Goal: Task Accomplishment & Management: Use online tool/utility

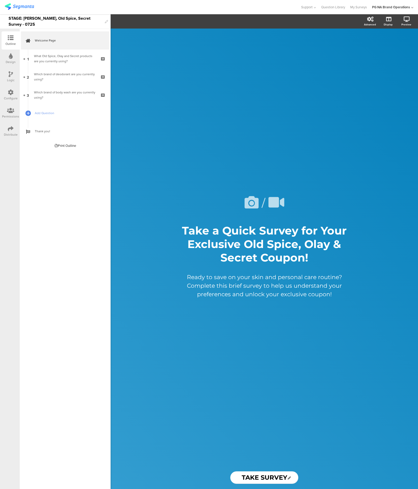
click at [28, 9] on img at bounding box center [19, 6] width 29 height 6
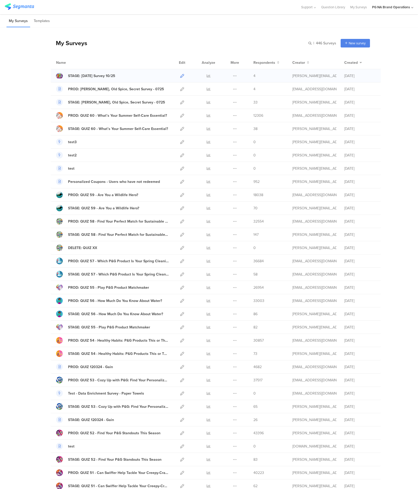
click at [181, 75] on icon at bounding box center [182, 76] width 4 height 4
click at [57, 76] on div at bounding box center [59, 75] width 7 height 7
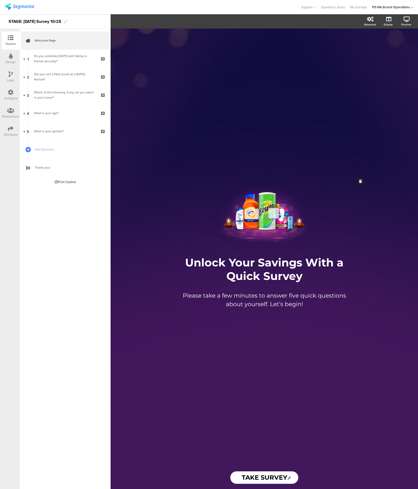
click at [249, 213] on icon at bounding box center [252, 214] width 18 height 18
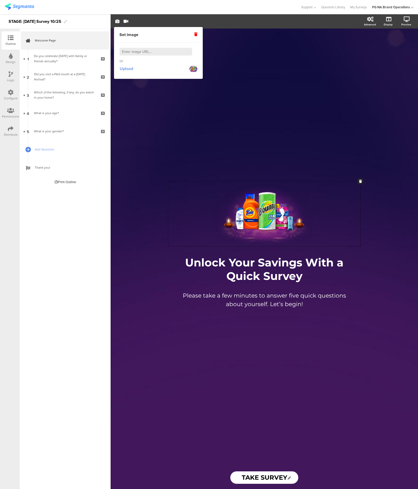
click at [127, 68] on span "Upload" at bounding box center [127, 69] width 14 height 6
click at [123, 69] on span "Upload" at bounding box center [127, 69] width 14 height 6
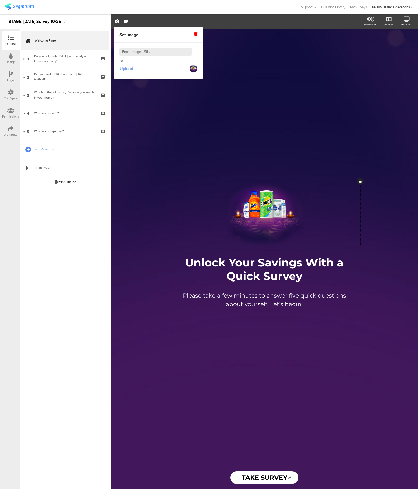
click at [129, 70] on span "Upload" at bounding box center [127, 69] width 14 height 6
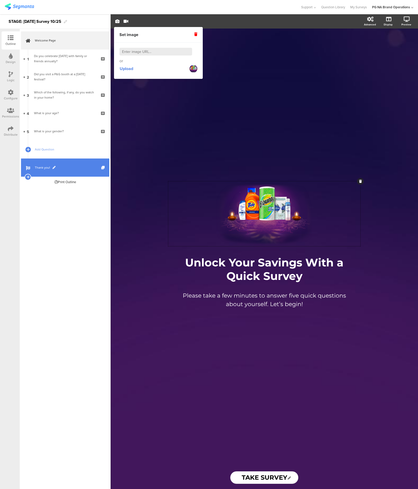
click at [68, 162] on link "Thank you!" at bounding box center [65, 168] width 88 height 18
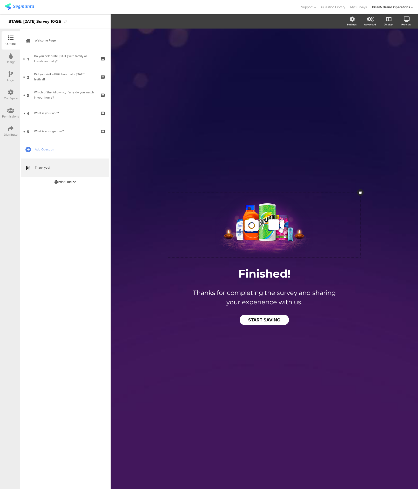
click at [267, 234] on button at bounding box center [276, 225] width 19 height 21
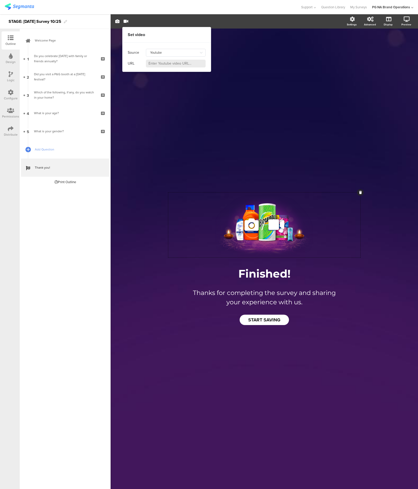
drag, startPoint x: 255, startPoint y: 224, endPoint x: 252, endPoint y: 219, distance: 5.3
click at [255, 224] on icon at bounding box center [252, 225] width 18 height 18
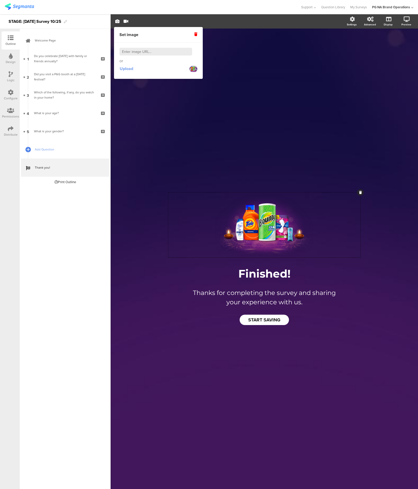
click at [132, 71] on span "Upload" at bounding box center [127, 69] width 14 height 6
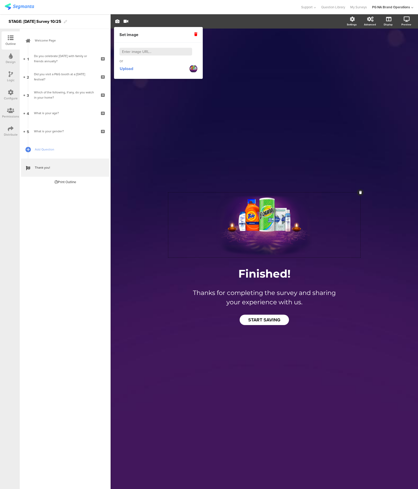
click at [414, 196] on div "/ Finished! Finished! Thanks for completing the survey and sharing your experie…" at bounding box center [264, 259] width 307 height 461
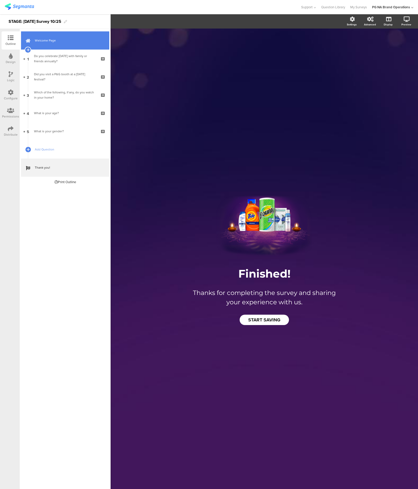
click at [54, 46] on link "Welcome Page" at bounding box center [65, 40] width 88 height 18
